Goal: Transaction & Acquisition: Purchase product/service

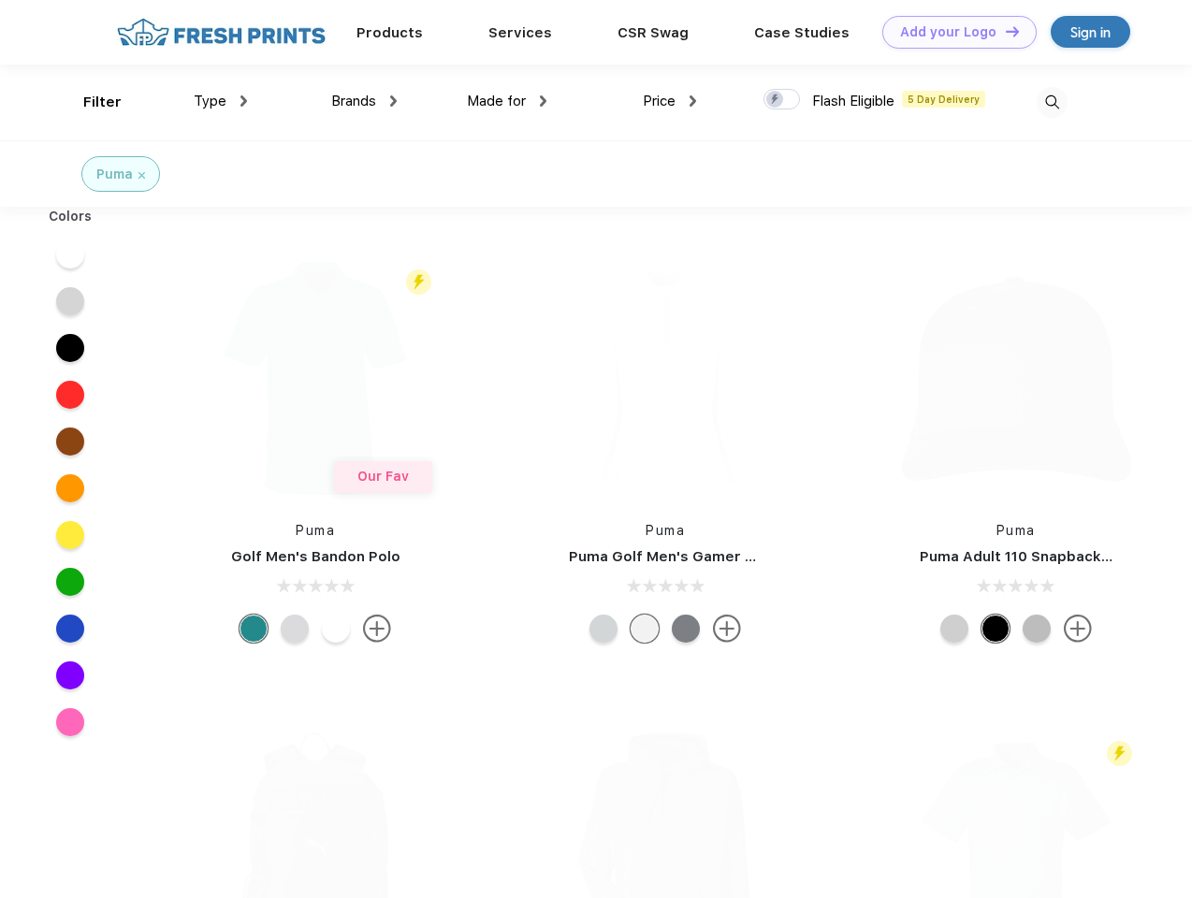
scroll to position [1, 0]
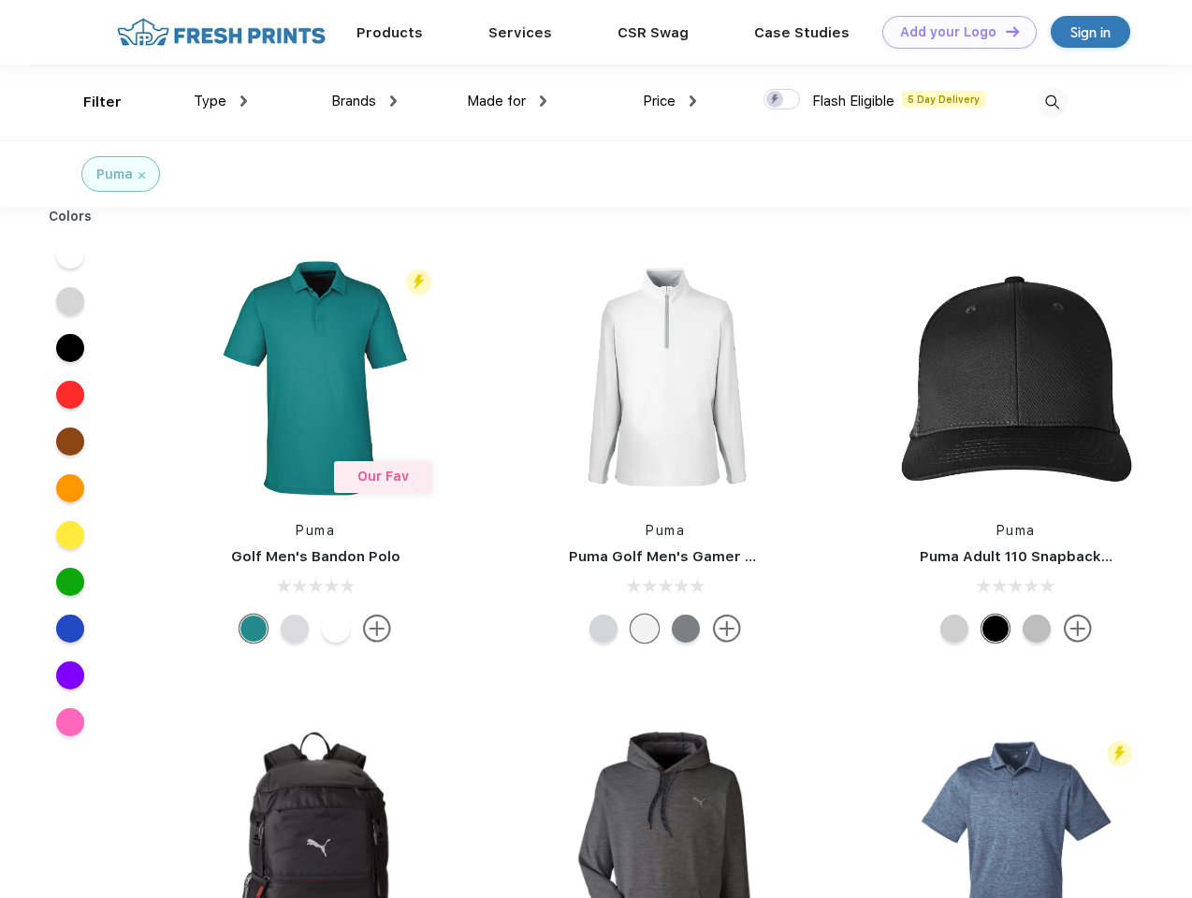
click at [953, 32] on link "Add your Logo Design Tool" at bounding box center [959, 32] width 154 height 33
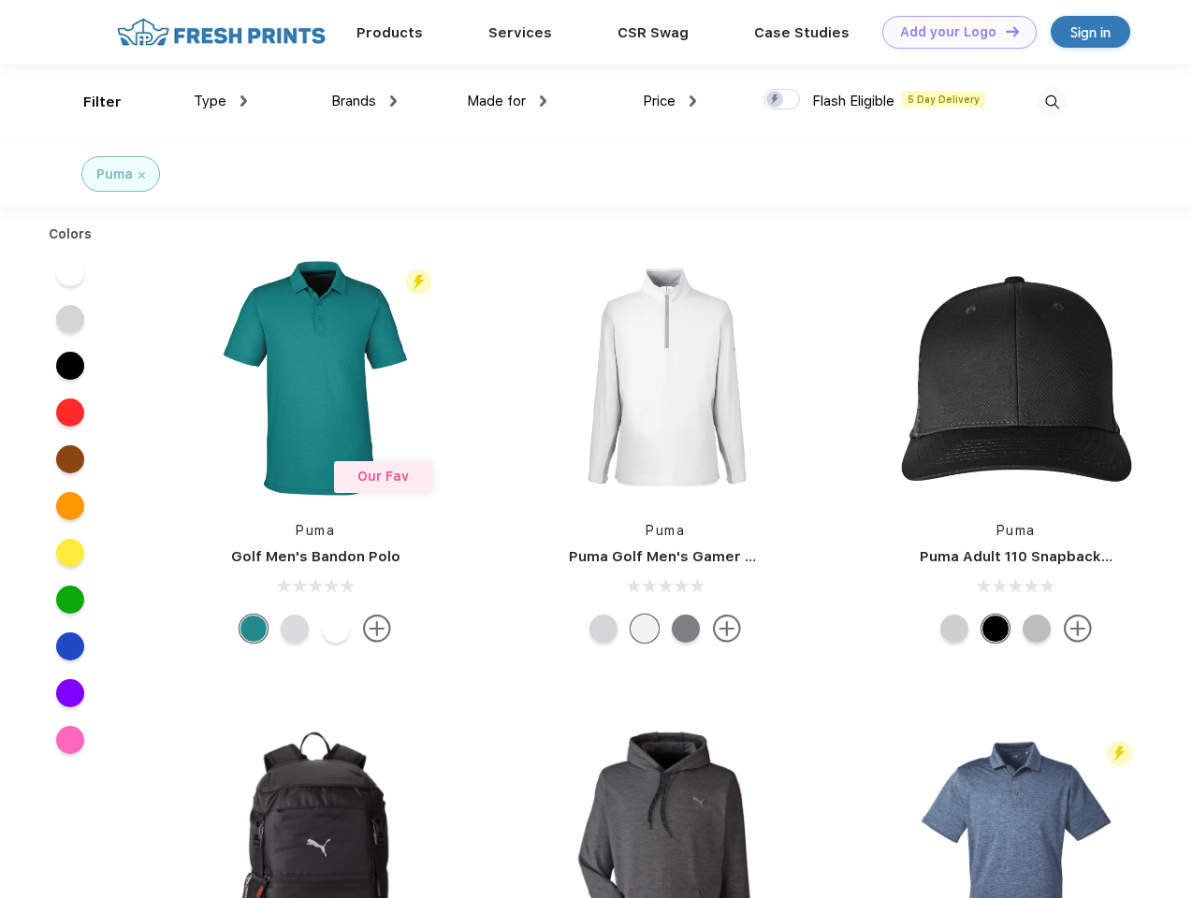
click at [0, 0] on div "Design Tool" at bounding box center [0, 0] width 0 height 0
click at [1004, 31] on link "Add your Logo Design Tool" at bounding box center [959, 32] width 154 height 33
click at [90, 102] on div "Filter" at bounding box center [102, 103] width 38 height 22
click at [221, 101] on span "Type" at bounding box center [210, 101] width 33 height 17
click at [364, 101] on span "Brands" at bounding box center [353, 101] width 45 height 17
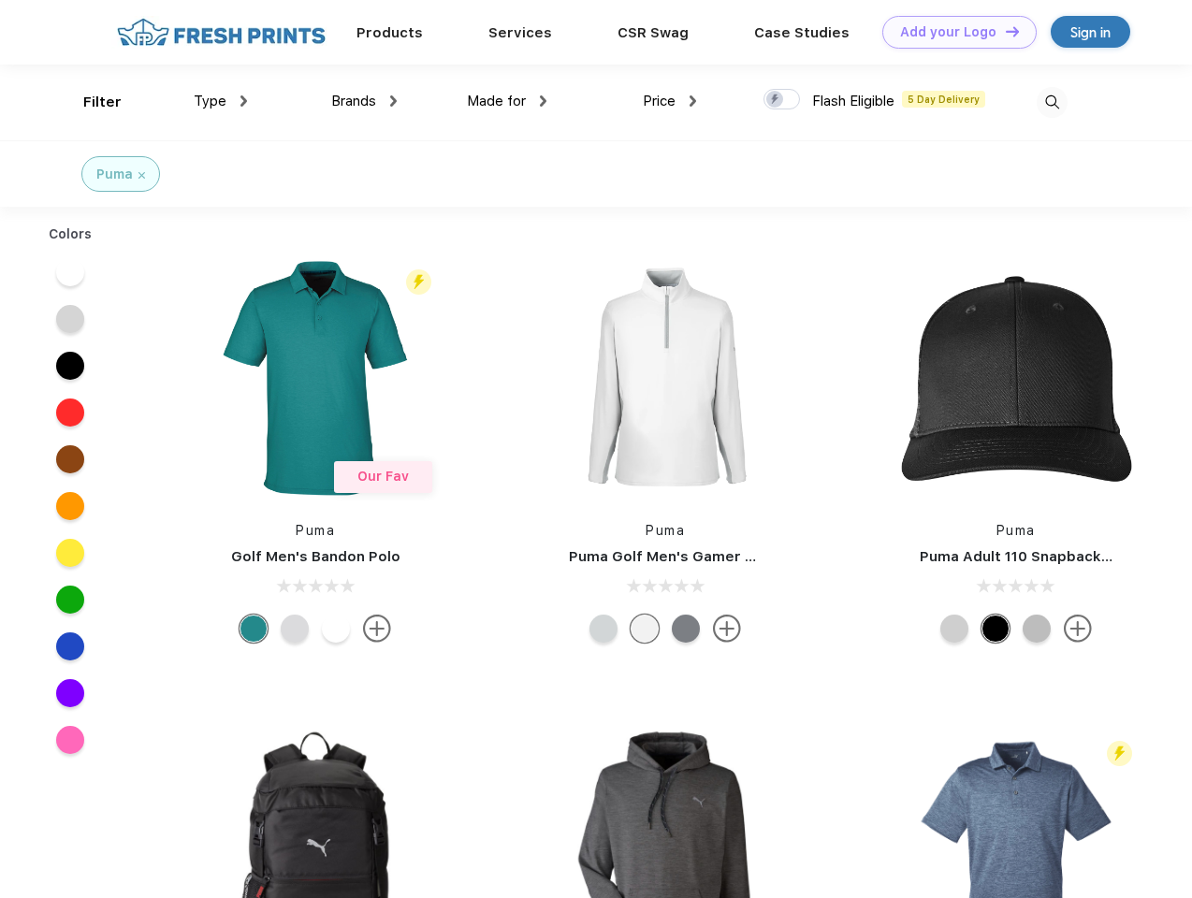
click at [507, 101] on span "Made for" at bounding box center [496, 101] width 59 height 17
click at [670, 101] on span "Price" at bounding box center [659, 101] width 33 height 17
click at [782, 100] on div at bounding box center [782, 99] width 36 height 21
click at [776, 100] on input "checkbox" at bounding box center [770, 94] width 12 height 12
click at [1052, 102] on img at bounding box center [1052, 102] width 31 height 31
